Goal: Information Seeking & Learning: Learn about a topic

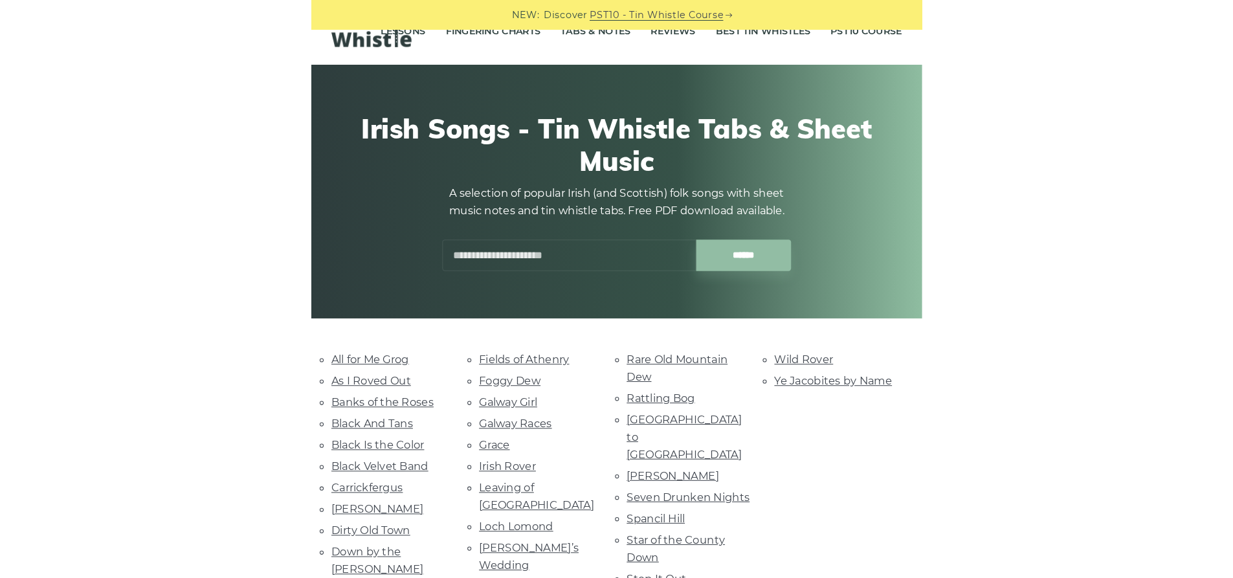
scroll to position [409, 0]
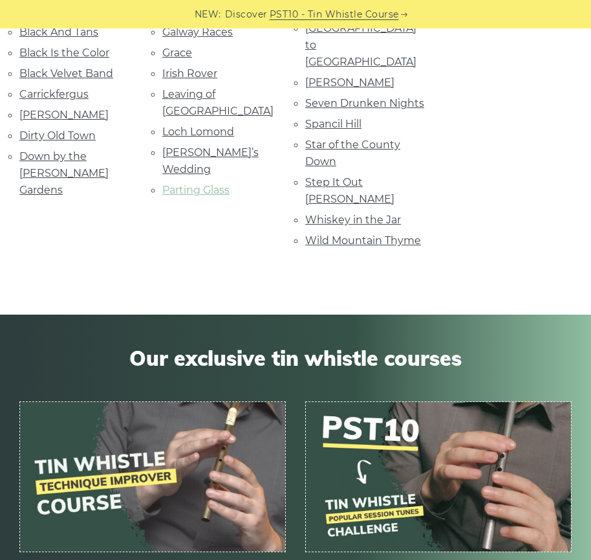
click at [193, 184] on link "Parting Glass" at bounding box center [195, 190] width 67 height 12
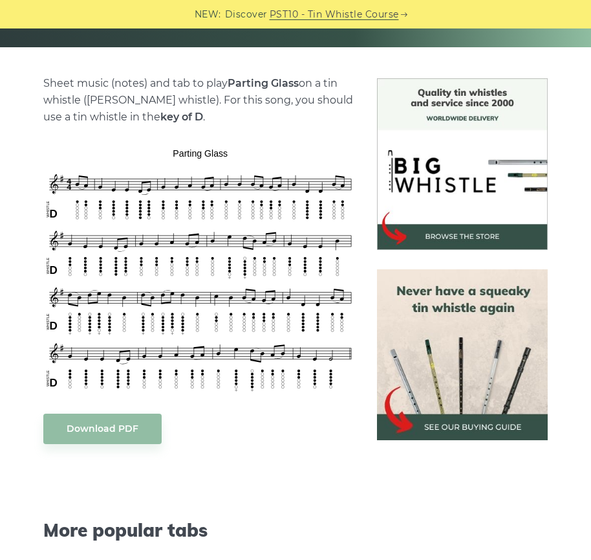
scroll to position [308, 0]
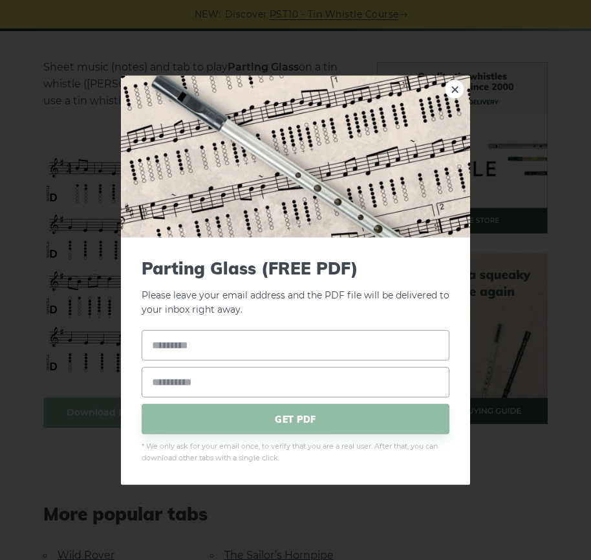
click at [451, 86] on link "×" at bounding box center [454, 88] width 19 height 19
click at [518, 138] on div "× Parting Glass (FREE PDF) Please leave your email address and the PDF file wil…" at bounding box center [295, 280] width 591 height 560
click at [459, 89] on link "×" at bounding box center [454, 88] width 19 height 19
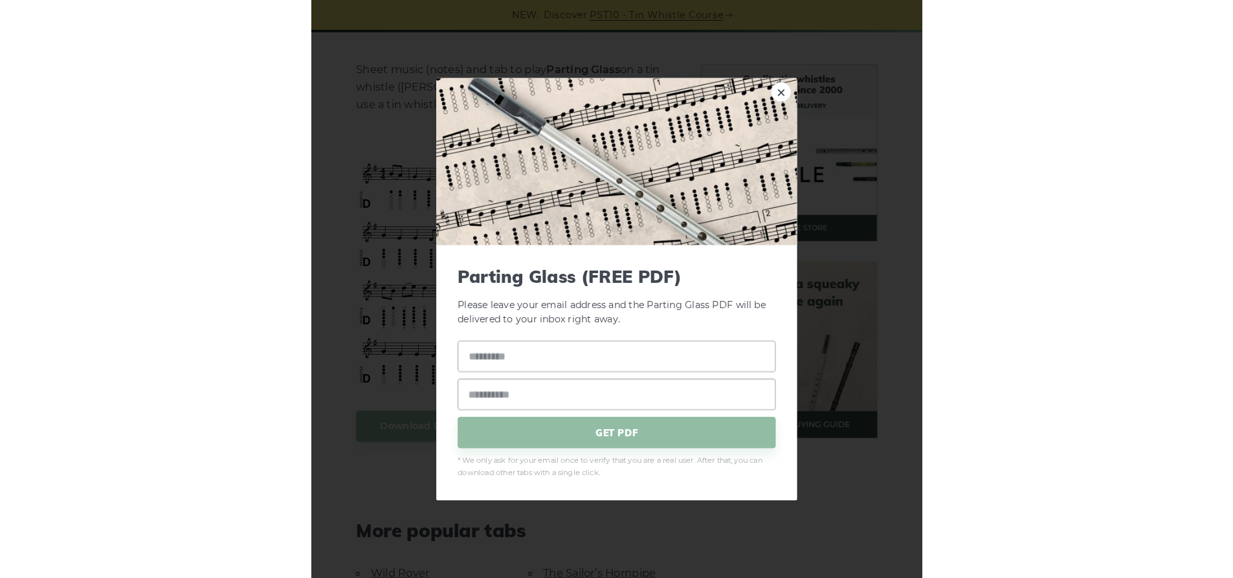
scroll to position [309, 0]
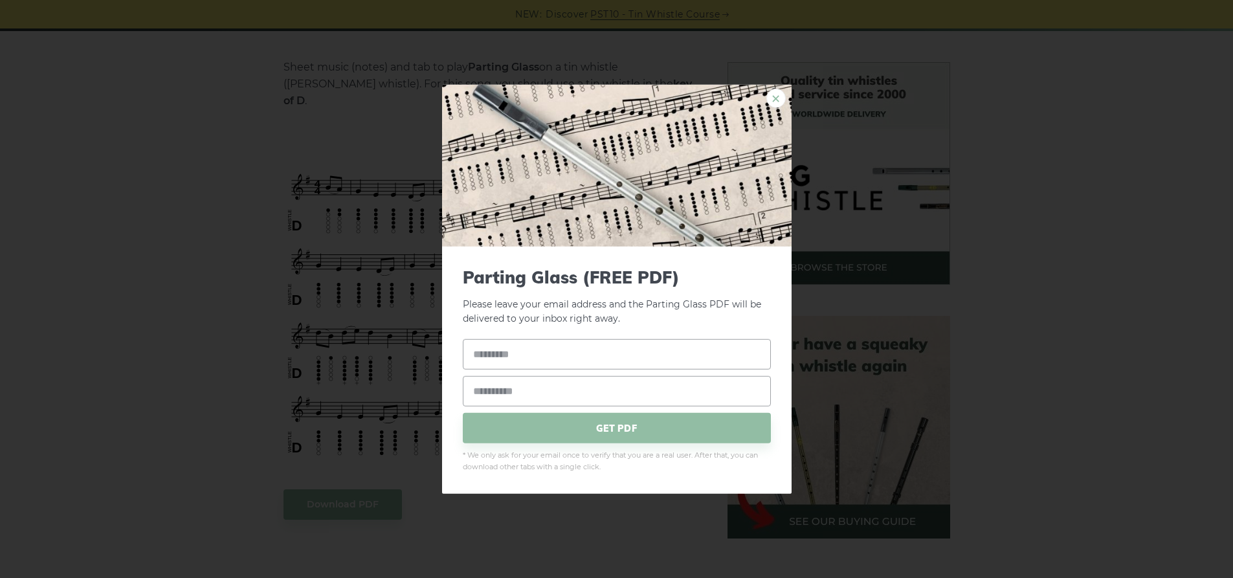
click at [591, 98] on link "×" at bounding box center [775, 97] width 19 height 19
